Goal: Navigation & Orientation: Find specific page/section

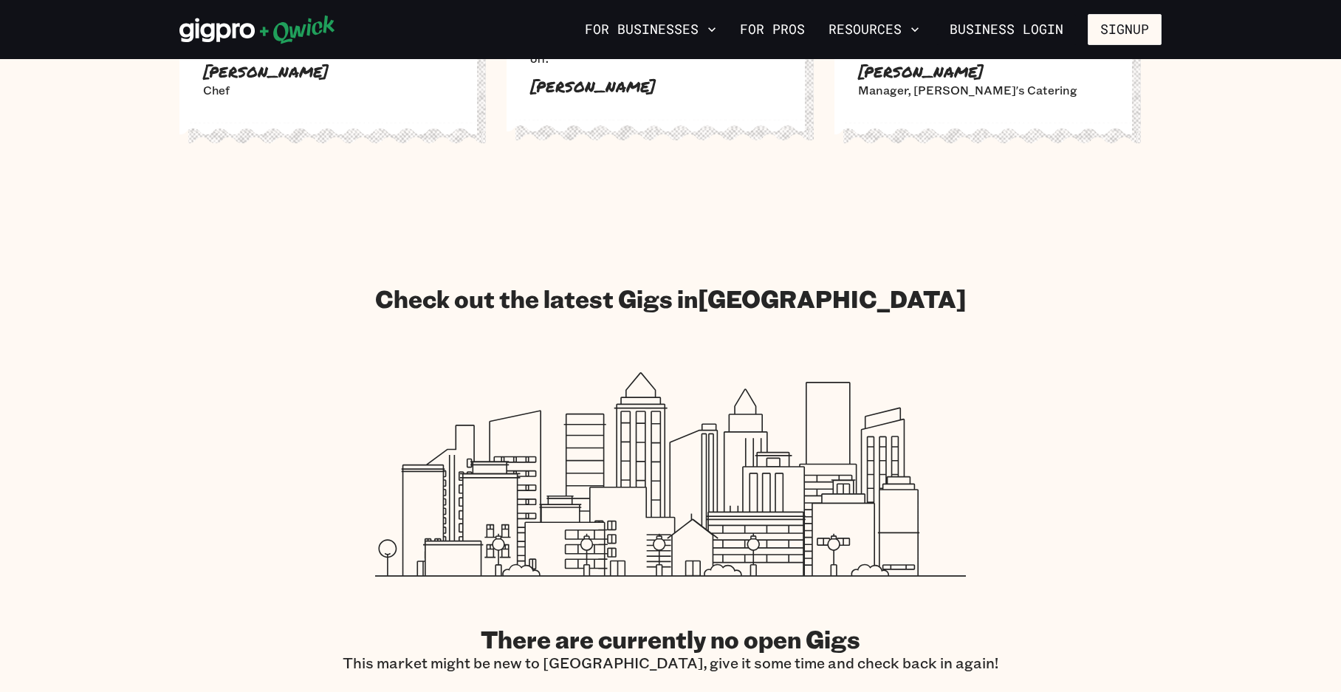
click at [259, 21] on icon at bounding box center [257, 30] width 156 height 30
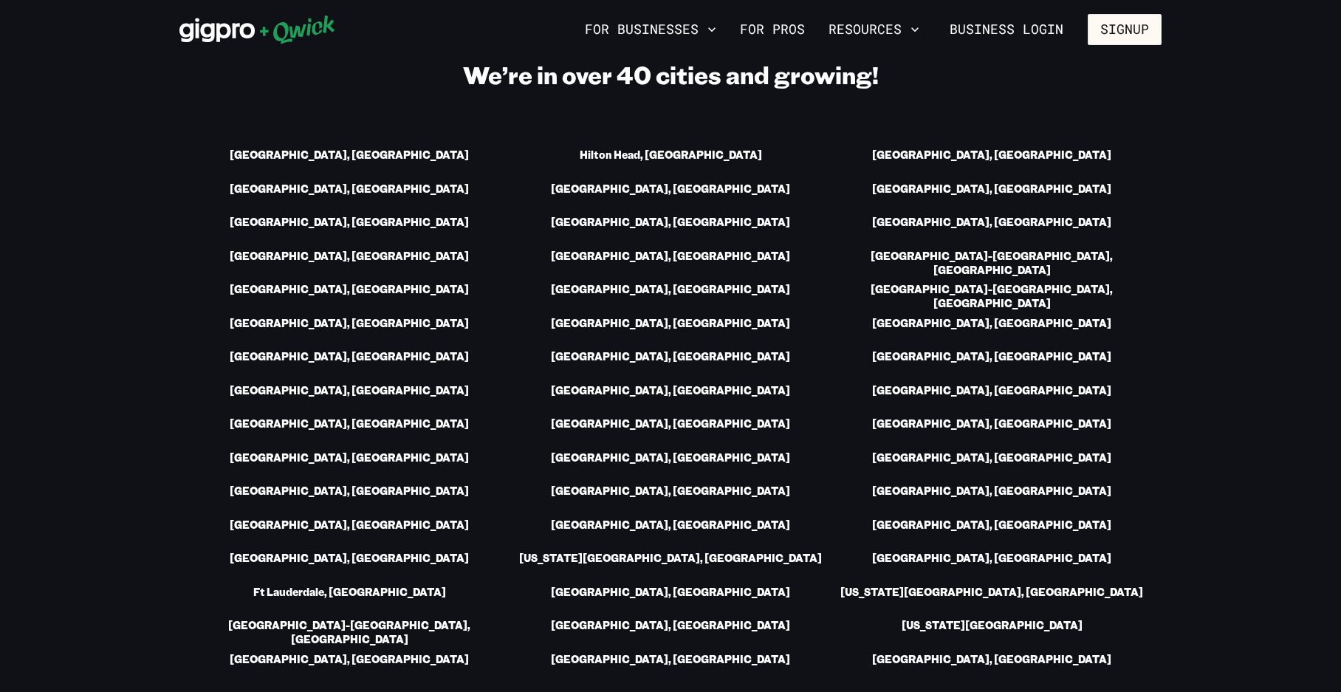
scroll to position [2067, 0]
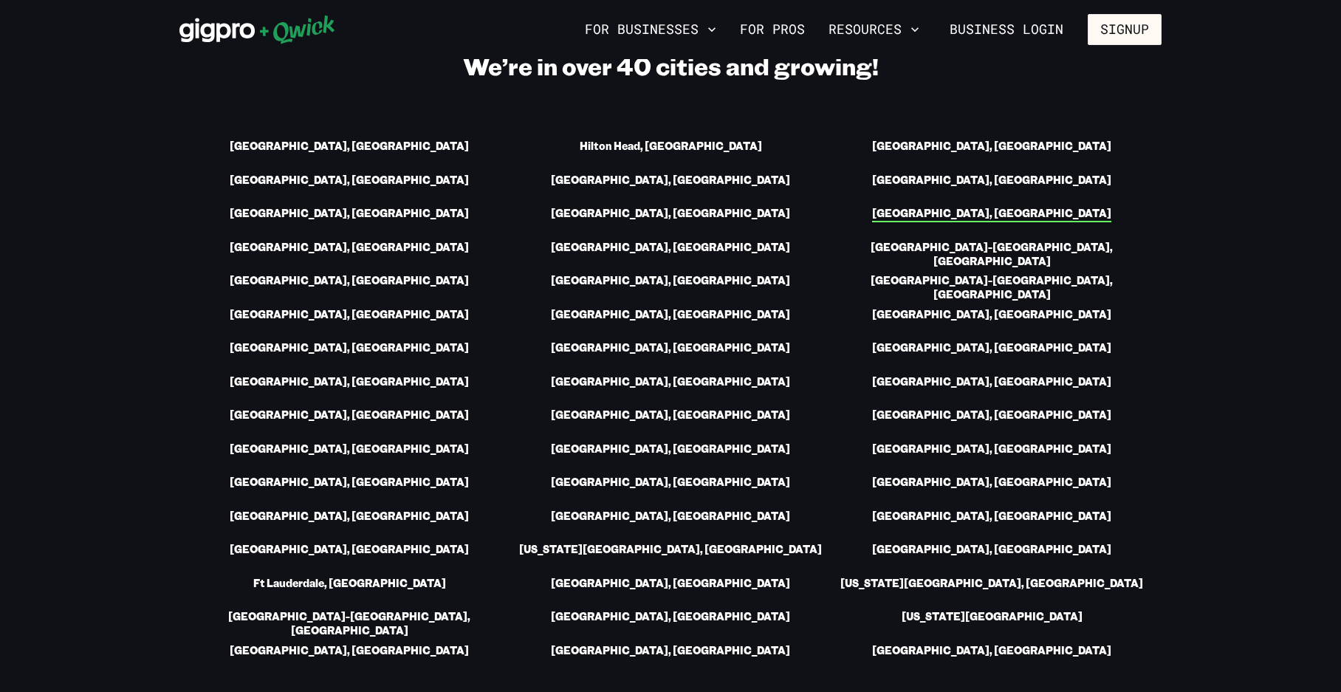
click at [1000, 207] on link "[GEOGRAPHIC_DATA], [GEOGRAPHIC_DATA]" at bounding box center [991, 215] width 239 height 16
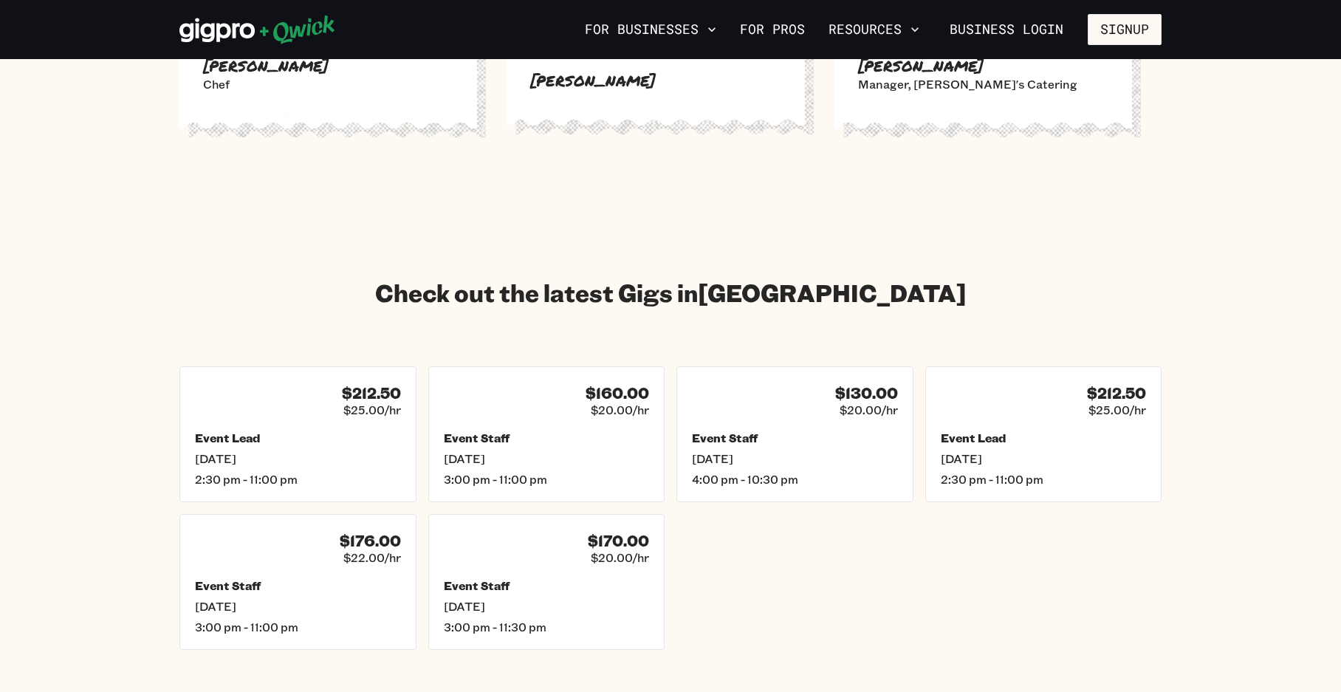
scroll to position [1919, 0]
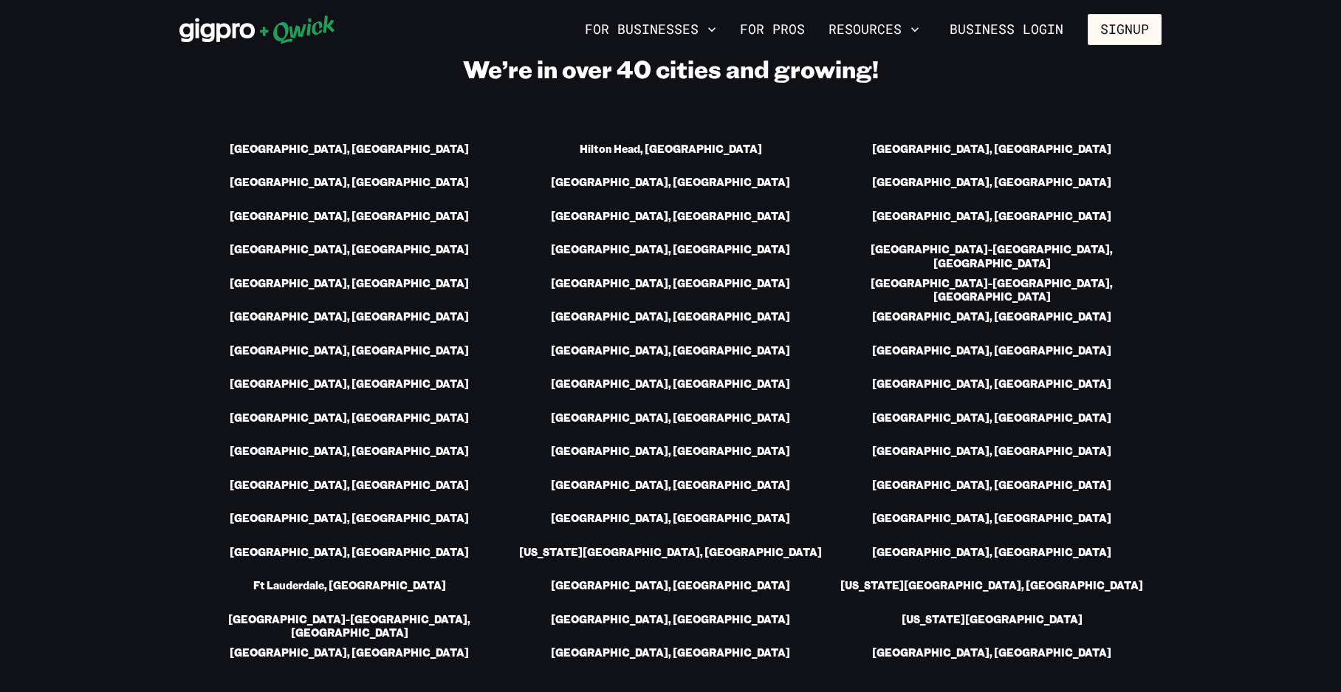
scroll to position [1034, 0]
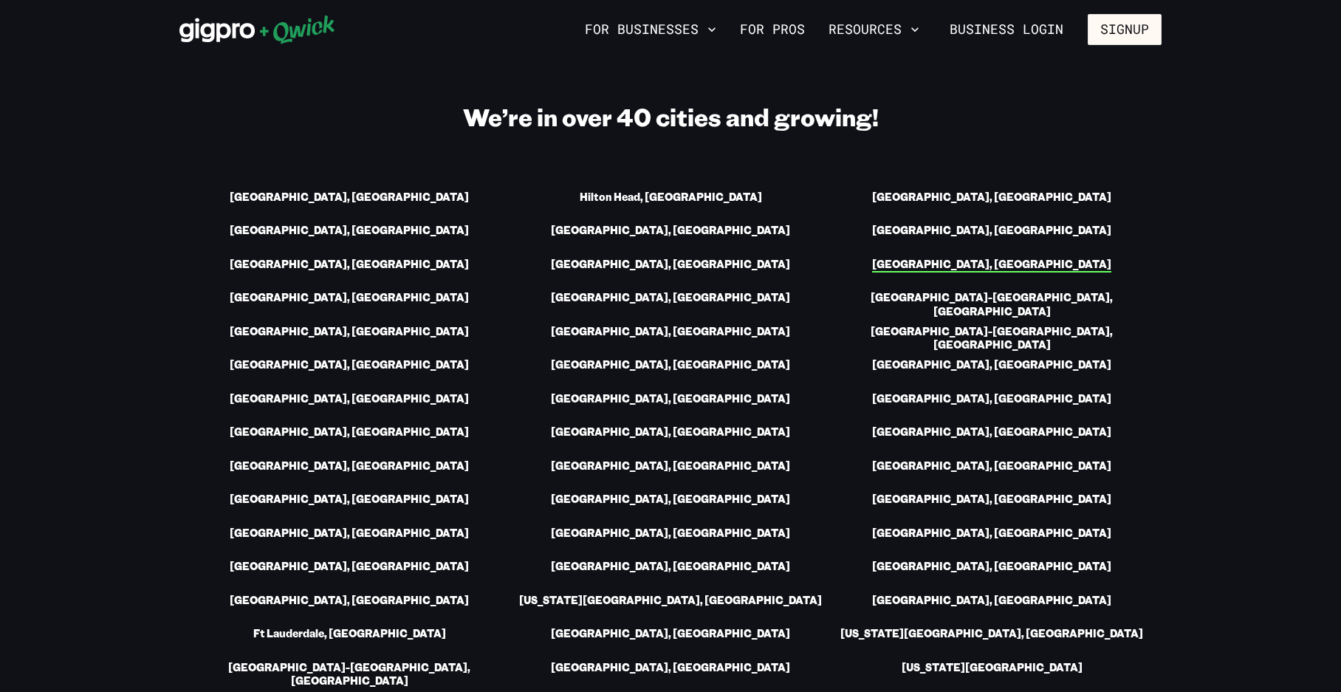
click at [1025, 258] on link "[GEOGRAPHIC_DATA], [GEOGRAPHIC_DATA]" at bounding box center [991, 266] width 239 height 16
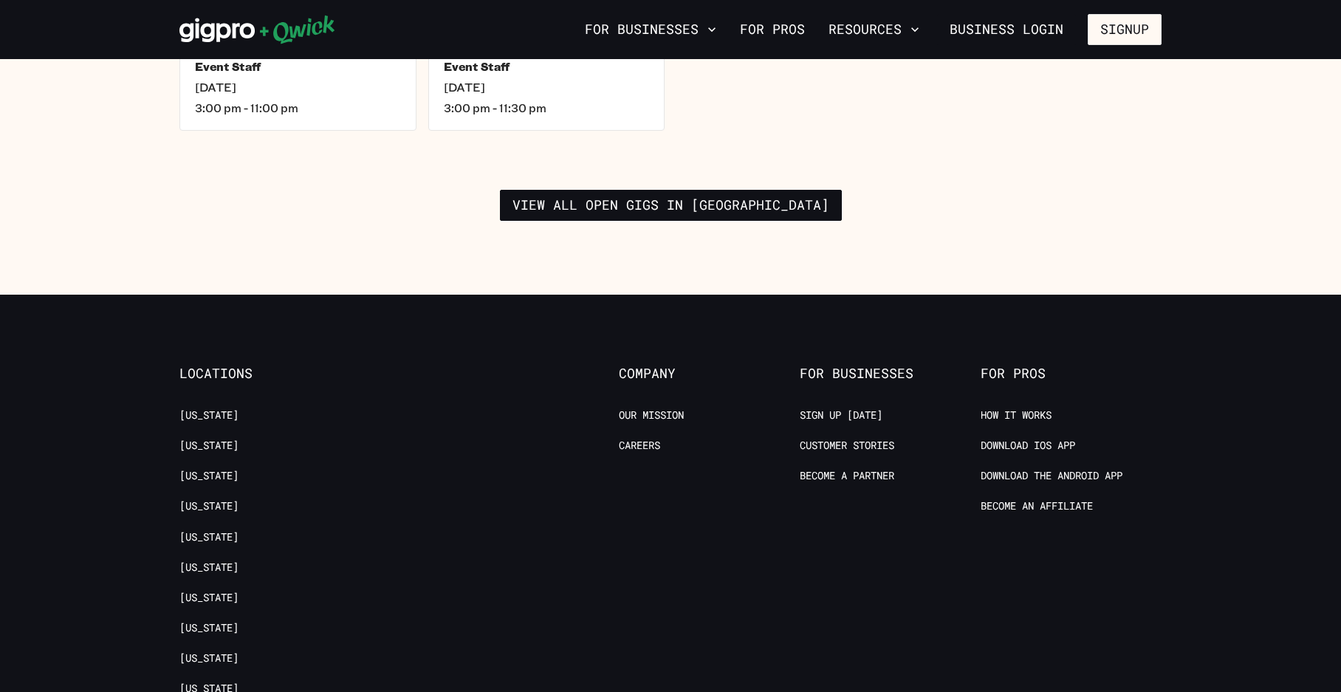
scroll to position [2436, 0]
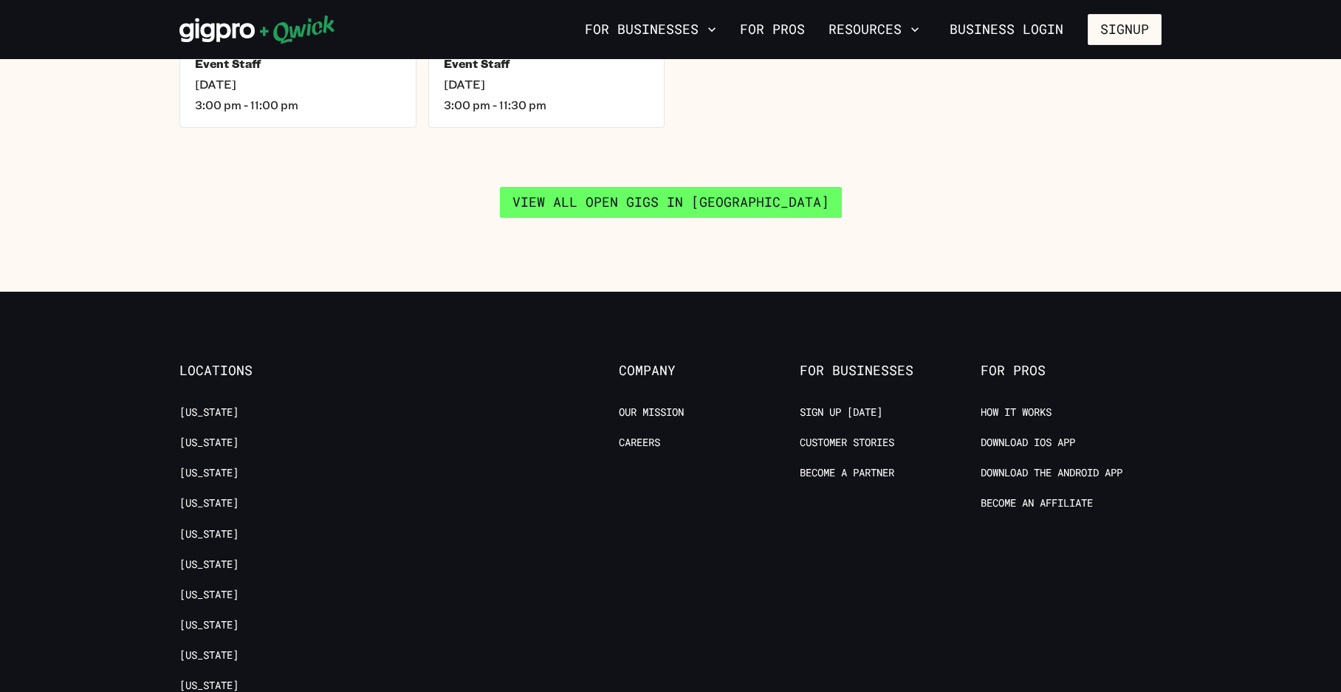
drag, startPoint x: 614, startPoint y: 163, endPoint x: 627, endPoint y: 147, distance: 20.5
click at [630, 187] on link "View all open gigs in [GEOGRAPHIC_DATA]" at bounding box center [671, 202] width 342 height 31
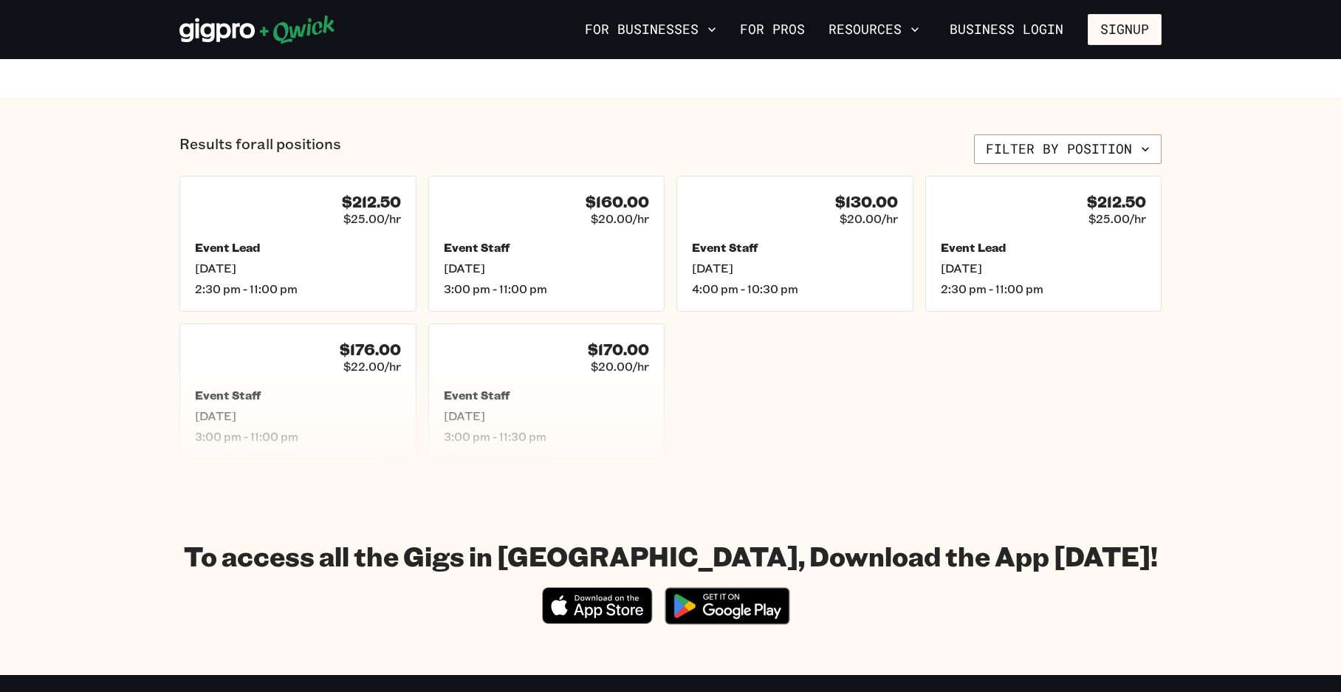
scroll to position [295, 0]
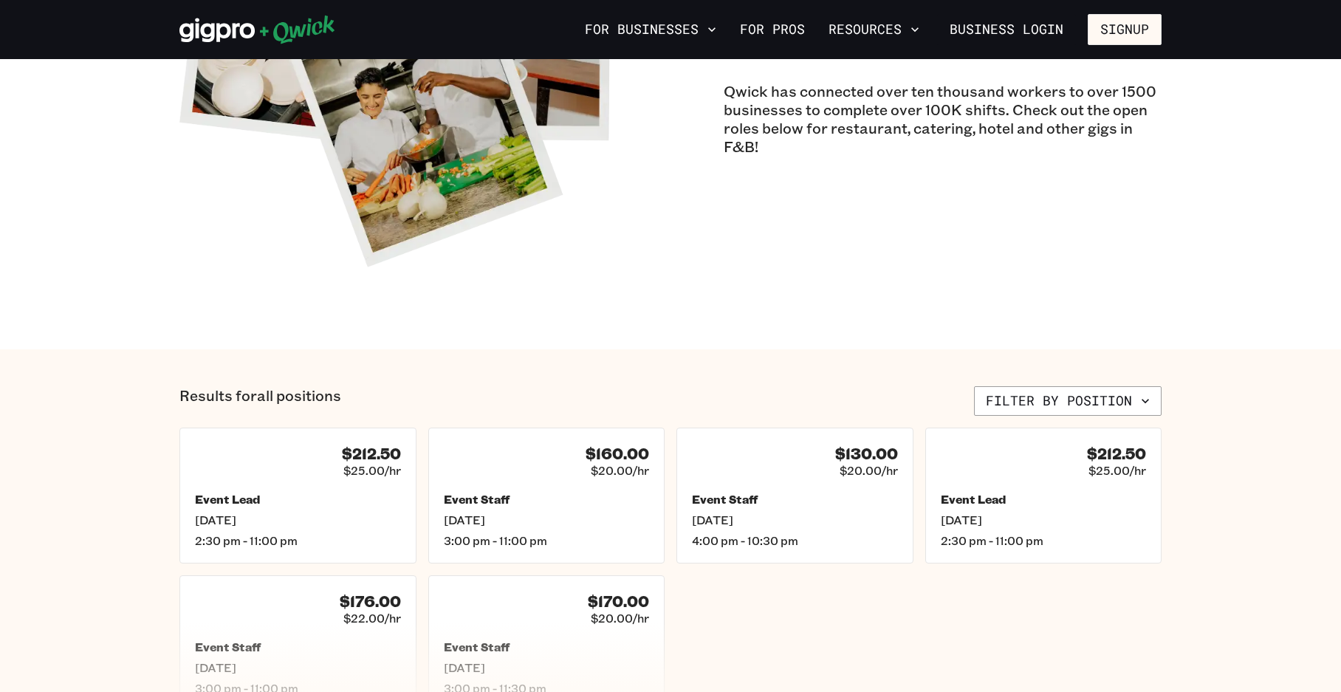
scroll to position [2436, 0]
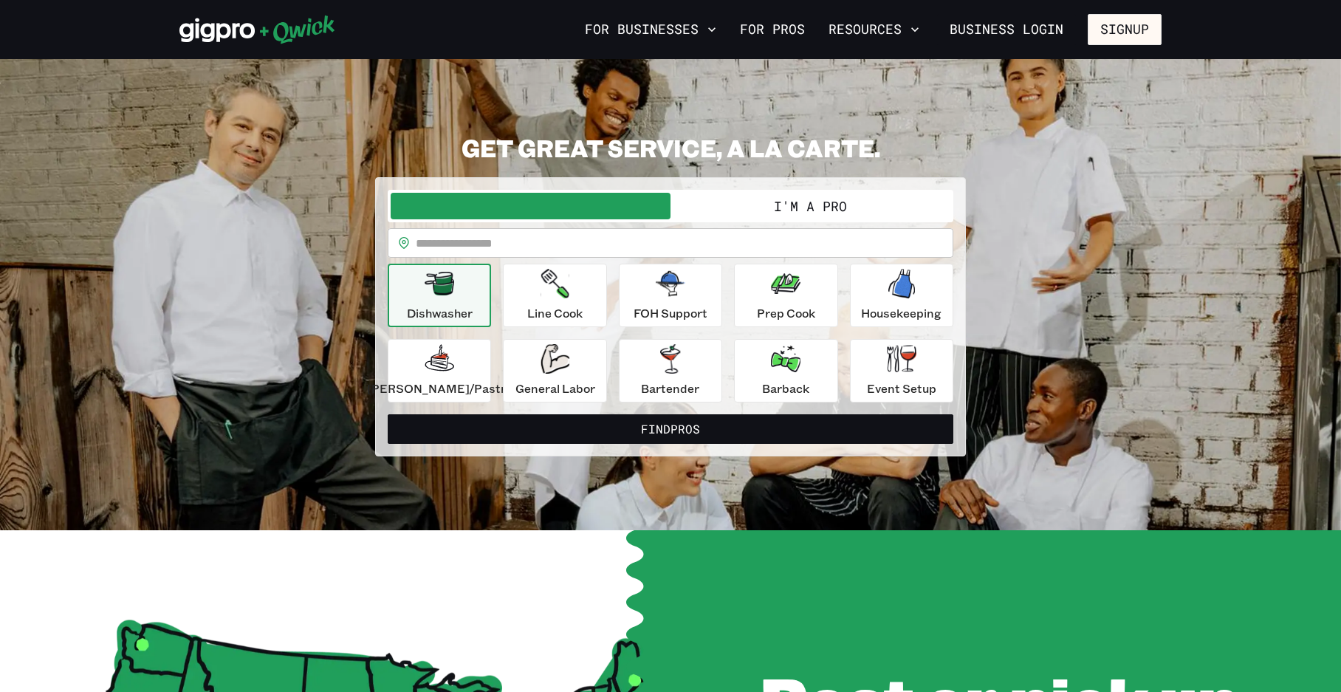
scroll to position [1034, 0]
